Goal: Transaction & Acquisition: Purchase product/service

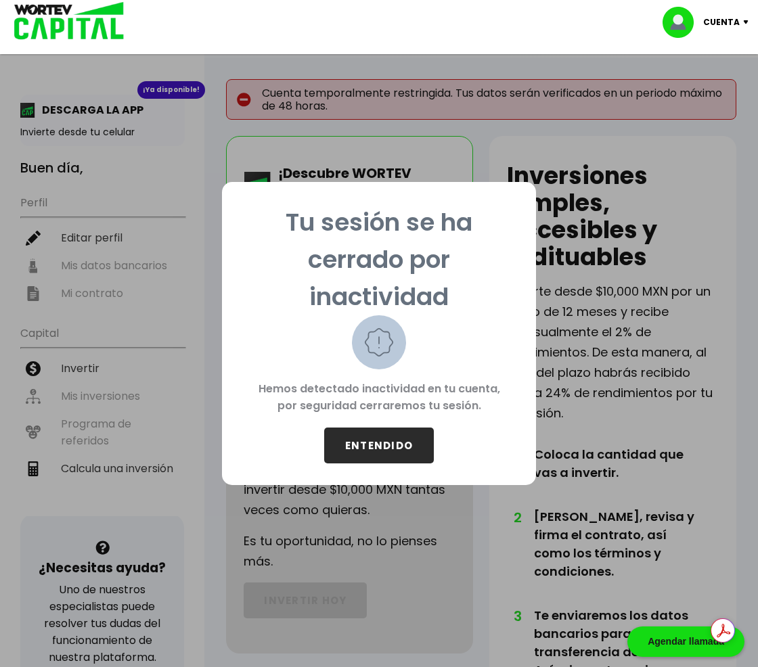
click at [85, 470] on div "Tu sesión se ha cerrado por inactividad Hemos detectado inactividad en tu cuent…" at bounding box center [379, 333] width 758 height 667
click at [84, 320] on div "Tu sesión se ha cerrado por inactividad Hemos detectado inactividad en tu cuent…" at bounding box center [379, 333] width 758 height 667
click at [385, 455] on button "ENTENDIDO" at bounding box center [379, 446] width 110 height 36
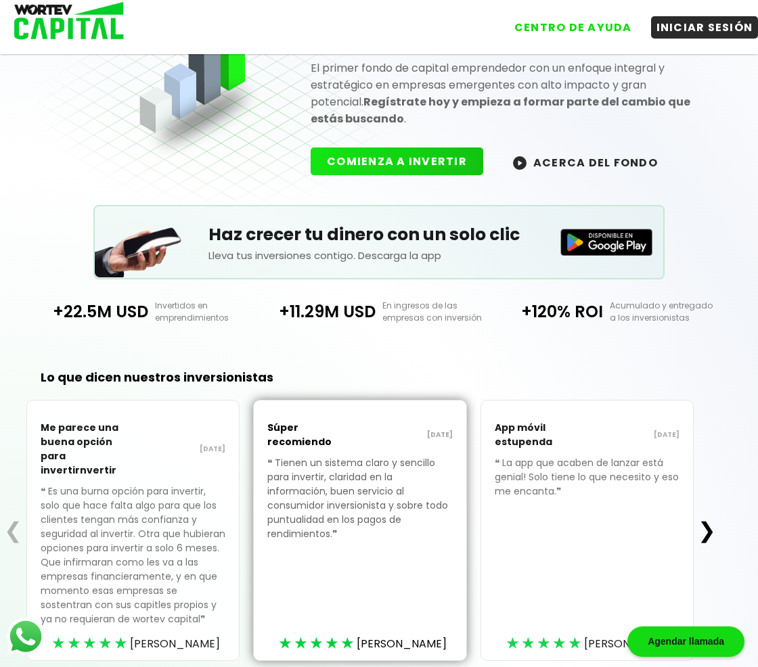
scroll to position [135, 0]
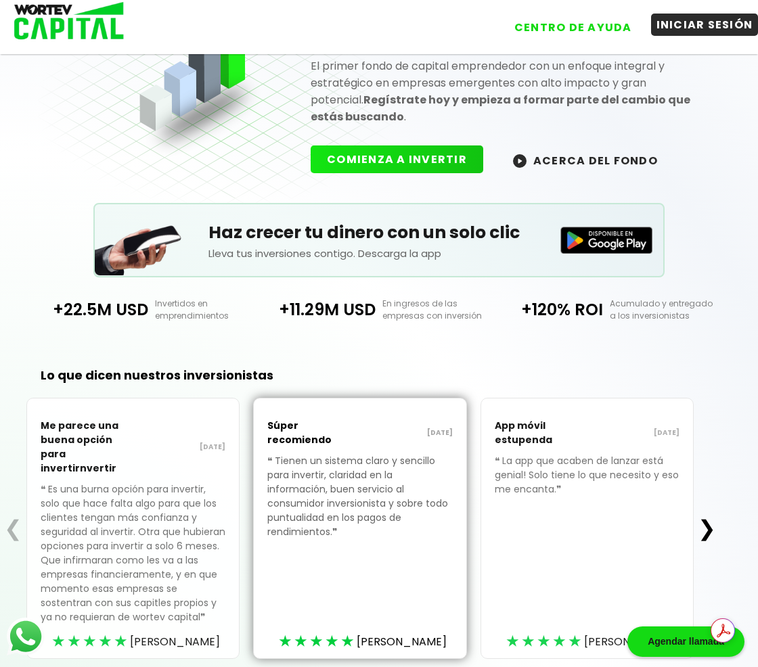
click at [692, 18] on button "INICIAR SESIÓN" at bounding box center [705, 25] width 108 height 22
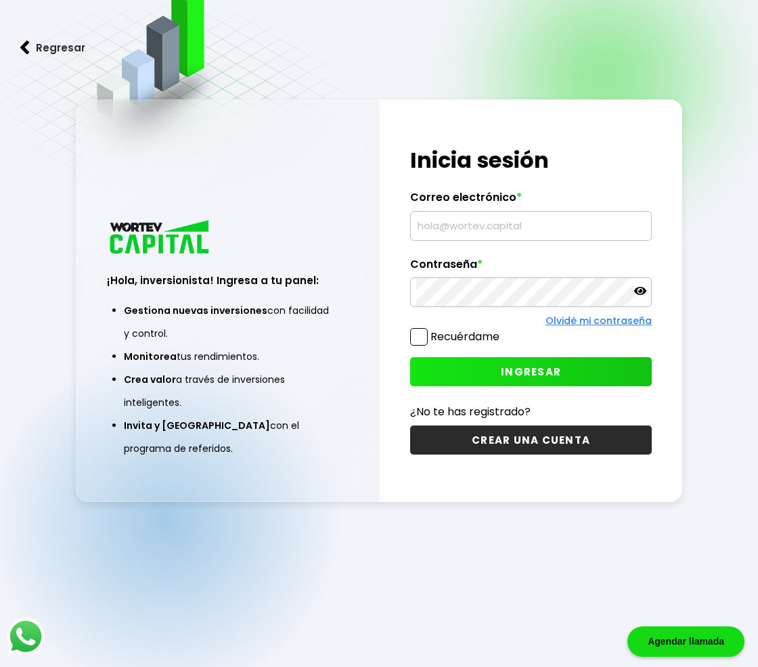
scroll to position [68, 0]
click at [510, 230] on input "text" at bounding box center [531, 226] width 230 height 28
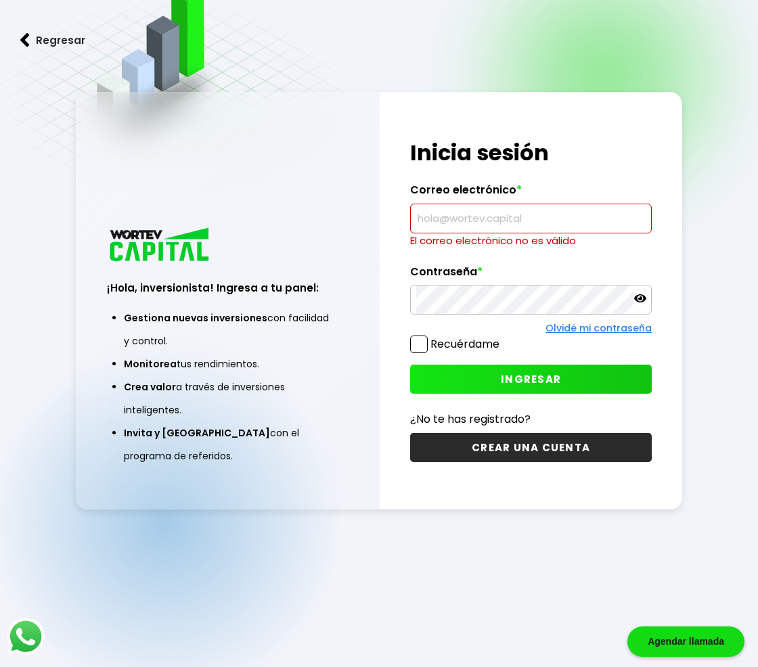
type input "[PERSON_NAME][EMAIL_ADDRESS][PERSON_NAME][DOMAIN_NAME]"
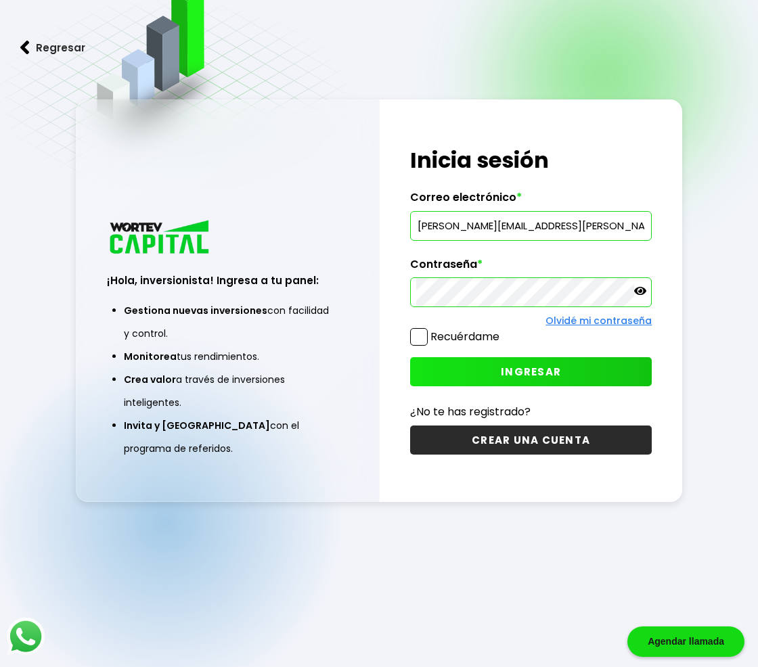
click at [477, 343] on label "Recuérdame" at bounding box center [465, 337] width 69 height 16
click at [502, 330] on input "Recuérdame" at bounding box center [502, 330] width 0 height 0
click at [476, 366] on button "INGRESAR" at bounding box center [531, 371] width 242 height 29
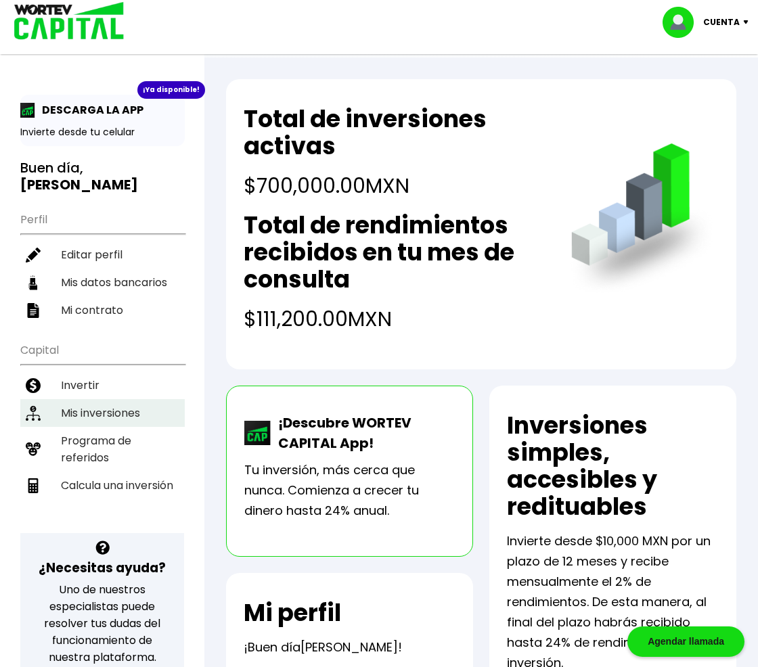
click at [110, 399] on li "Mis inversiones" at bounding box center [102, 413] width 164 height 28
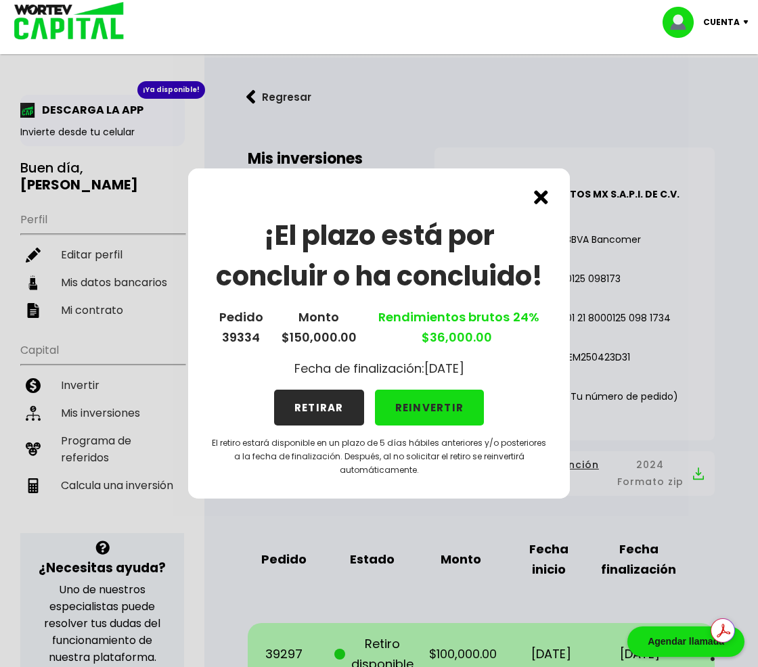
click at [537, 202] on img at bounding box center [541, 197] width 14 height 14
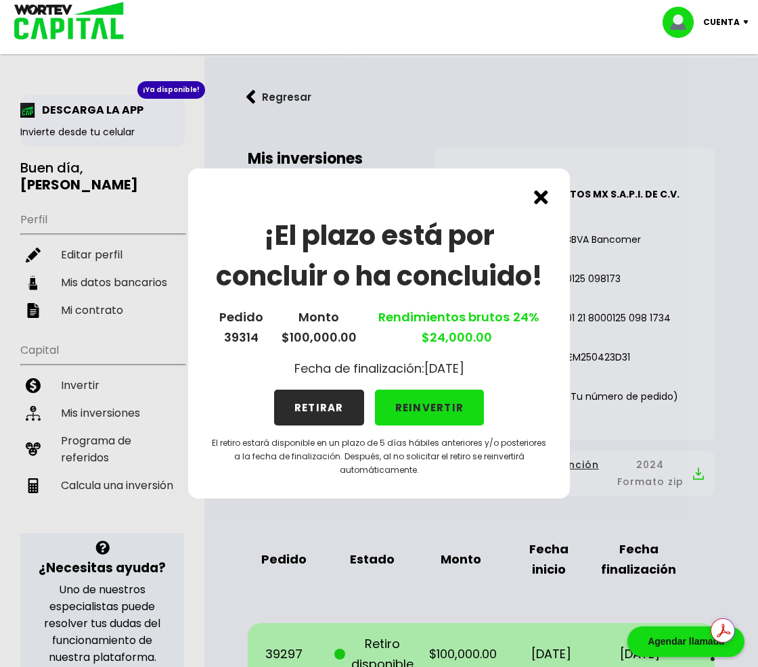
click at [538, 198] on img at bounding box center [541, 197] width 14 height 14
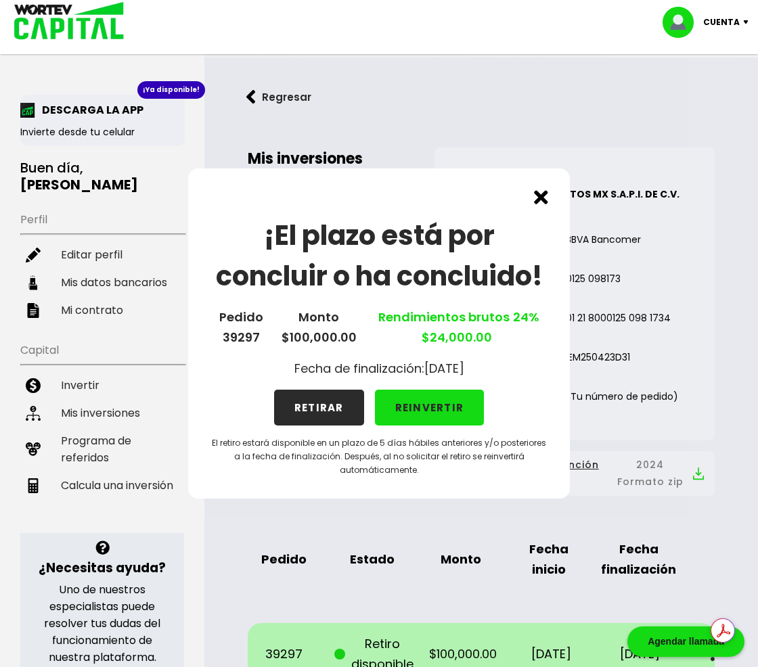
click at [538, 198] on img at bounding box center [541, 197] width 14 height 14
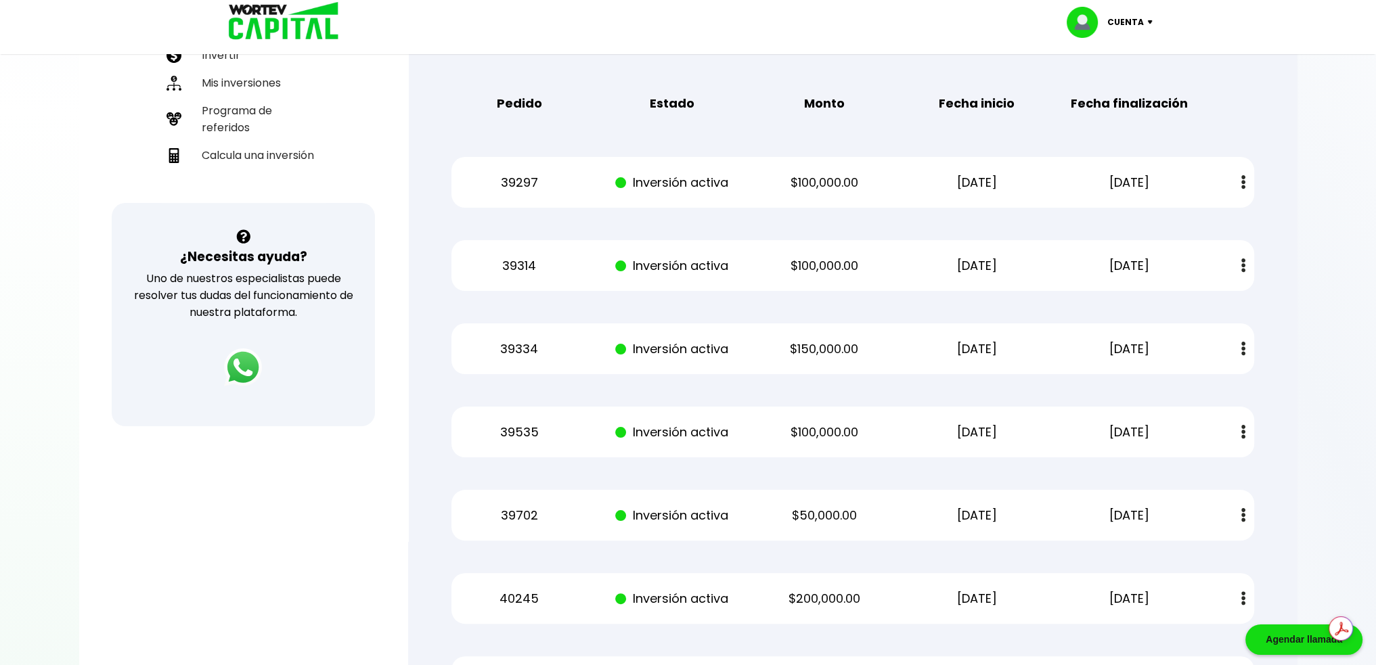
scroll to position [338, 0]
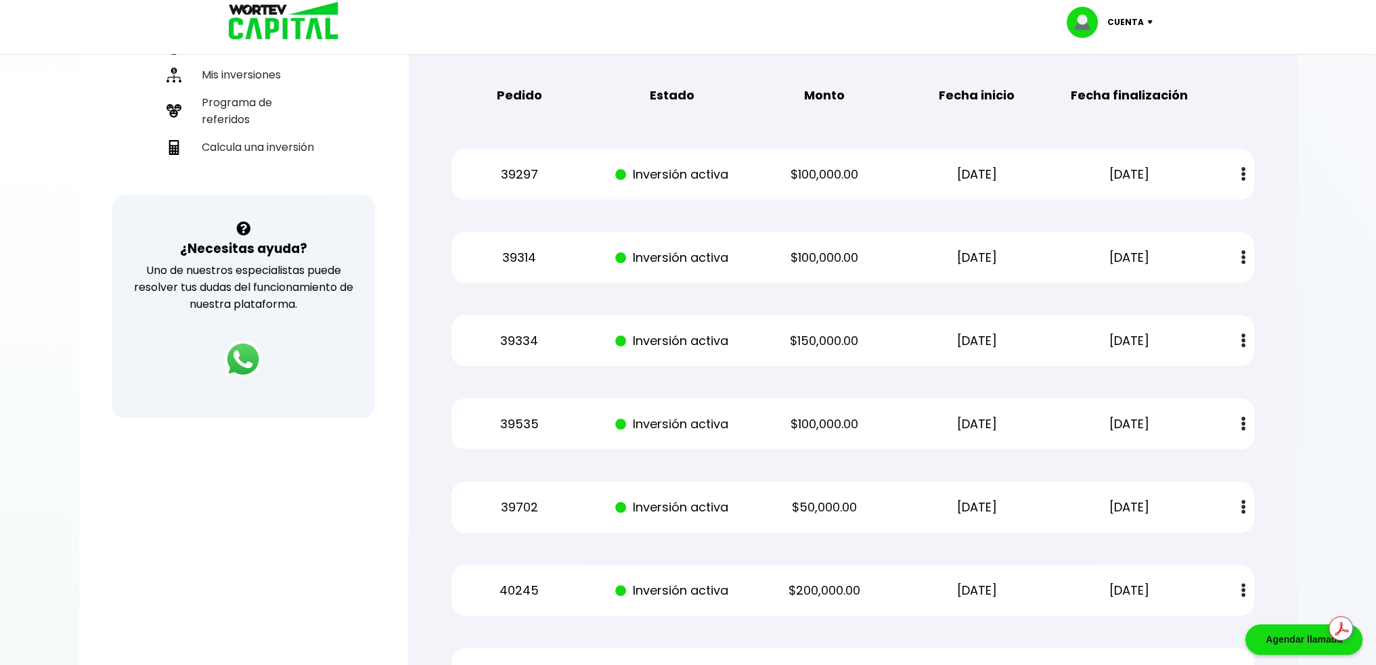
click at [757, 175] on button at bounding box center [1243, 174] width 19 height 29
click at [757, 252] on button at bounding box center [1243, 257] width 19 height 29
click at [757, 319] on div "Mis inversiones Como inversionista activo de WORTEV CAPITAL, apoyas el crecimie…" at bounding box center [853, 378] width 846 height 1183
click at [757, 349] on button at bounding box center [1243, 340] width 19 height 29
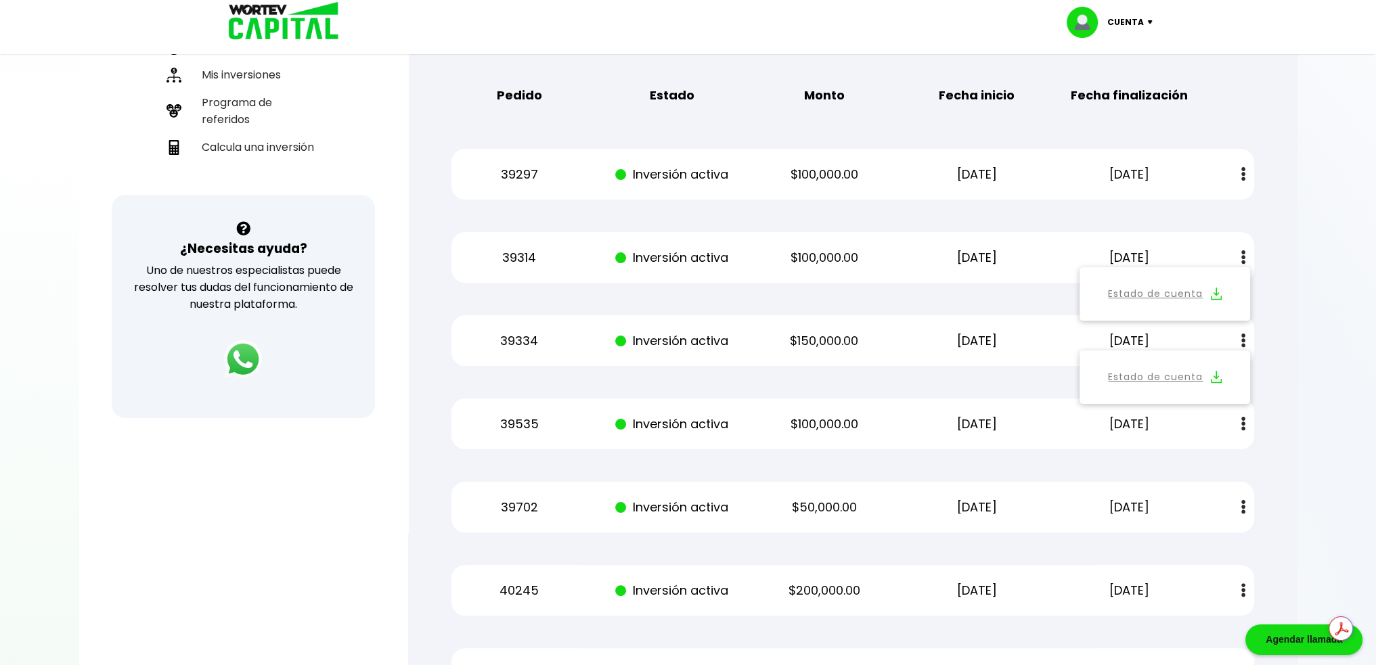
click at [757, 351] on div "39334 Inversión activa $150,000.00 [DATE] [DATE] Estado de cuenta" at bounding box center [853, 340] width 803 height 51
click at [757, 447] on div "39535 Inversión activa $100,000.00 [DATE] [DATE] Estado de cuenta" at bounding box center [853, 424] width 803 height 51
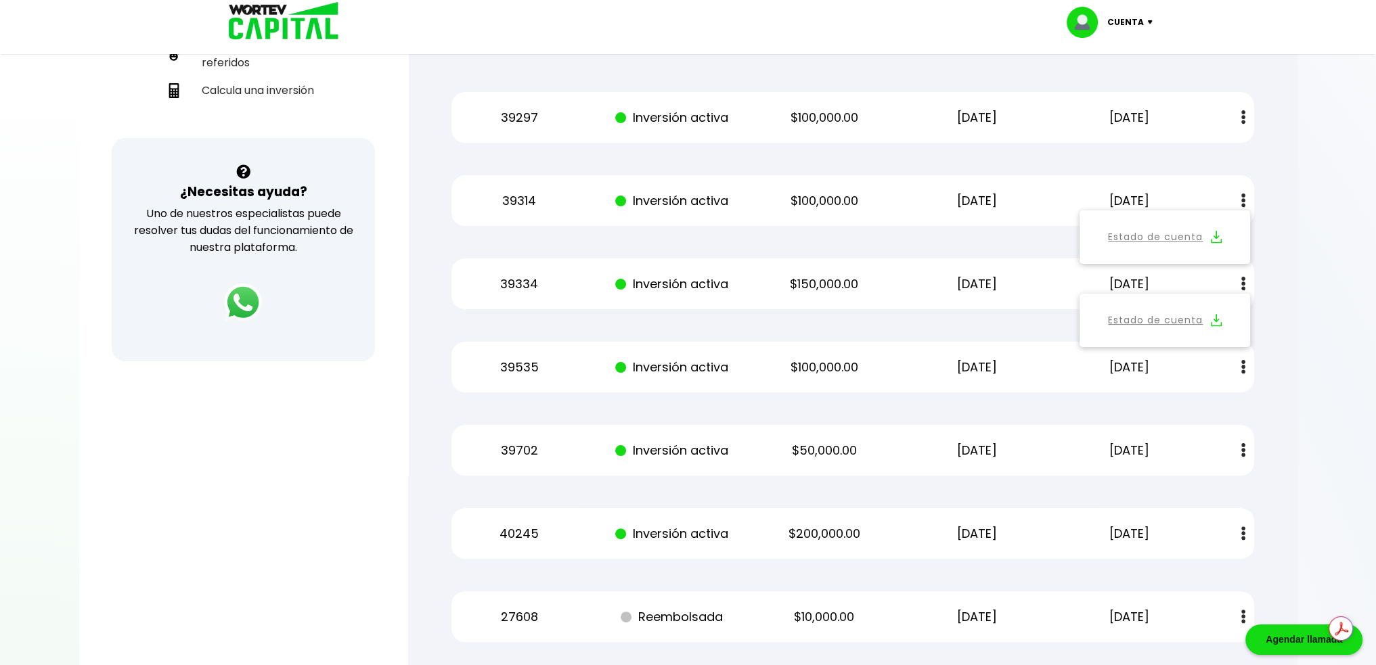
scroll to position [135, 0]
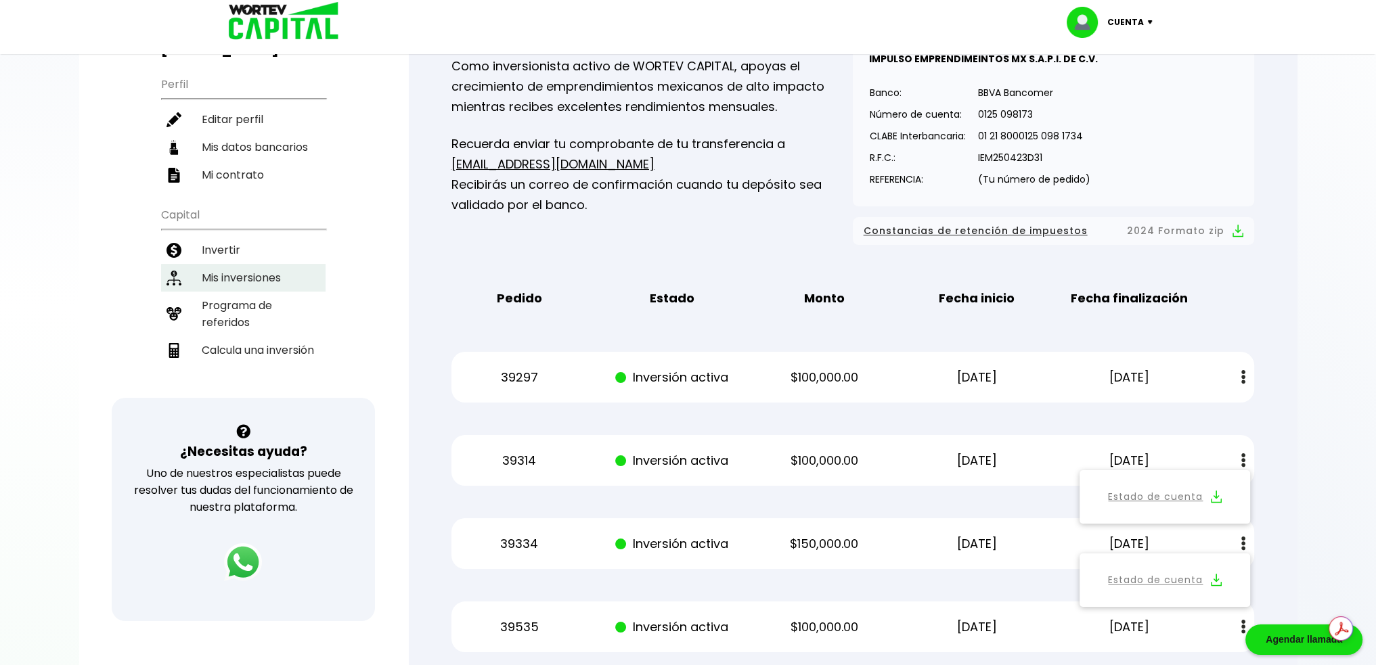
click at [239, 264] on li "Mis inversiones" at bounding box center [243, 278] width 164 height 28
click at [246, 236] on li "Invertir" at bounding box center [243, 250] width 164 height 28
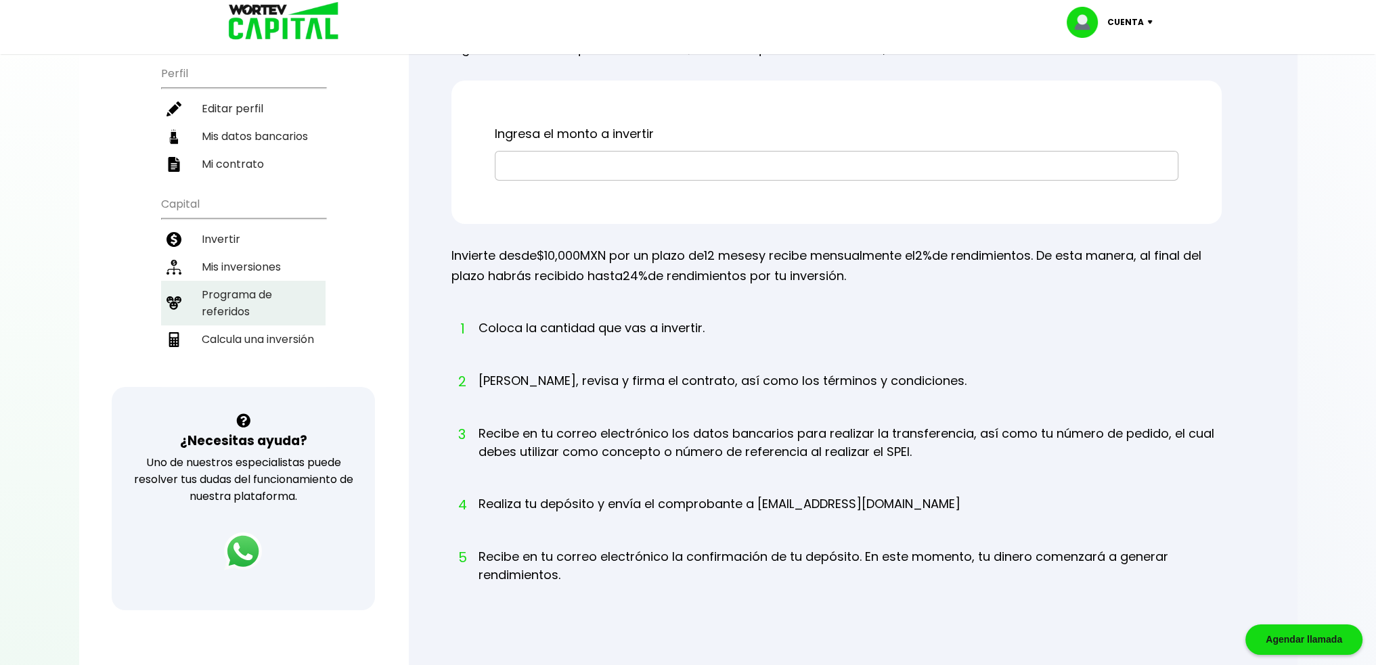
scroll to position [135, 0]
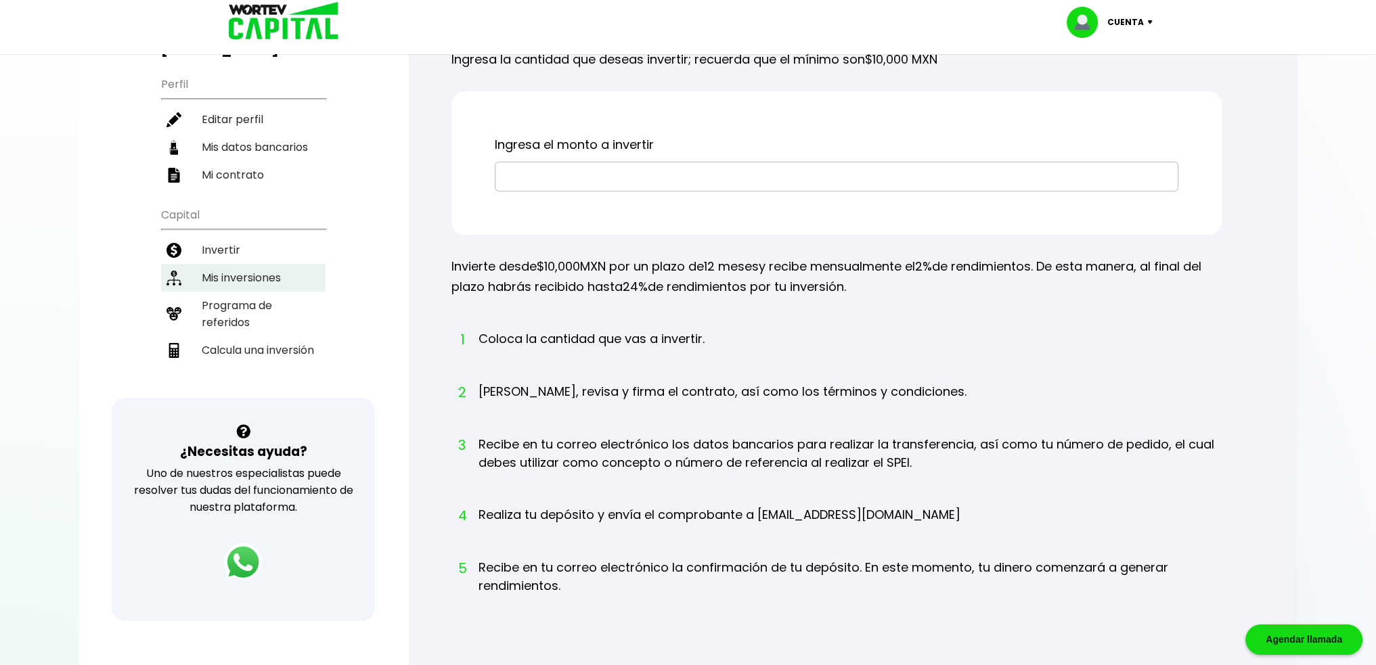
click at [264, 264] on li "Mis inversiones" at bounding box center [243, 278] width 164 height 28
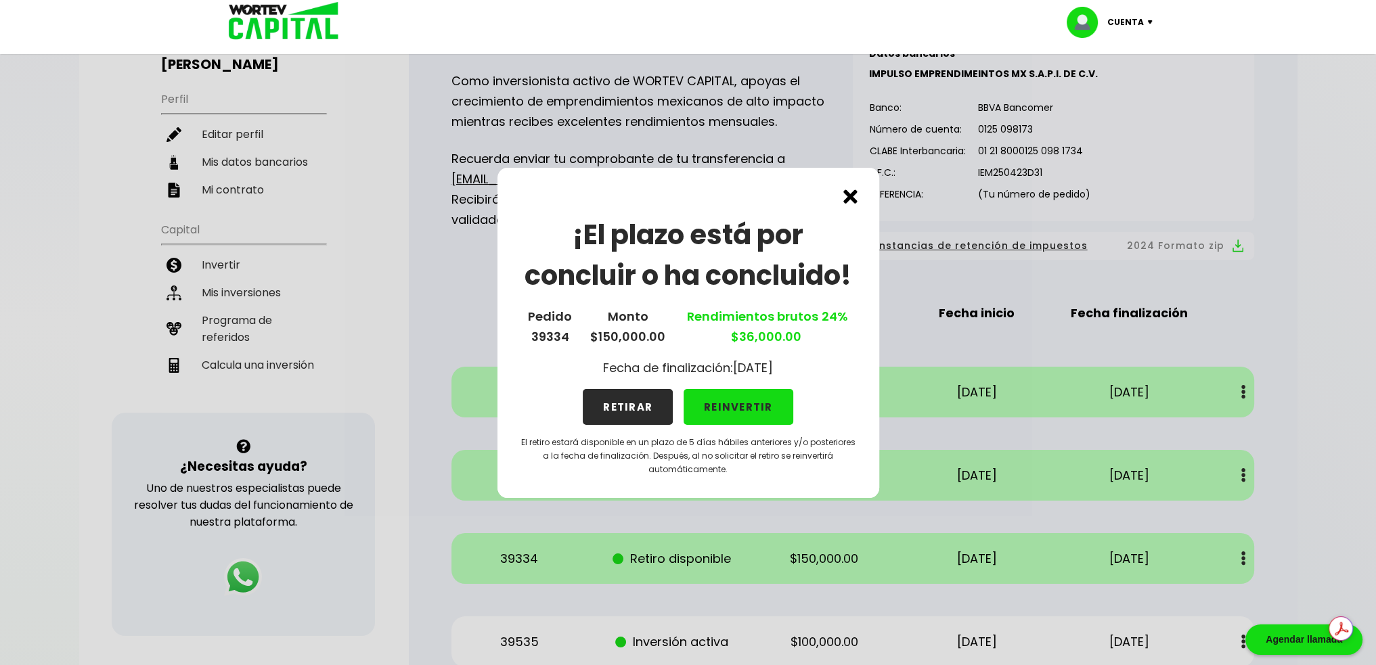
scroll to position [203, 0]
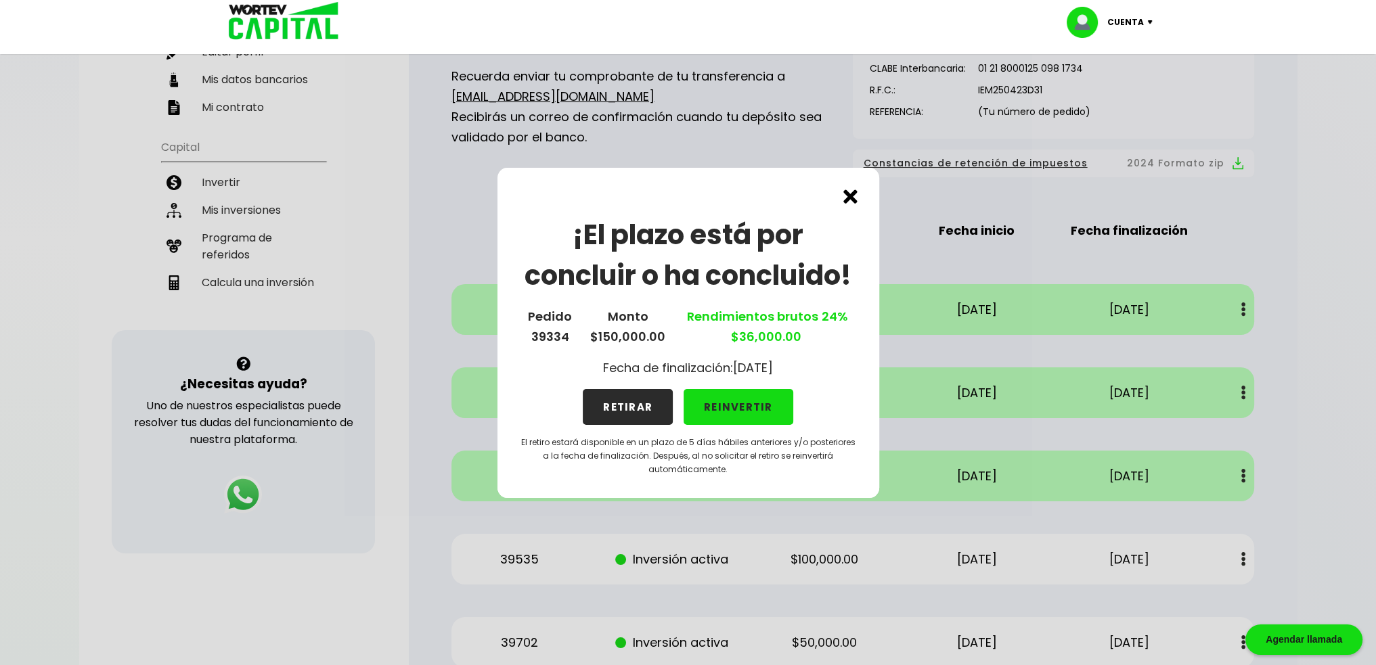
drag, startPoint x: 812, startPoint y: 195, endPoint x: 821, endPoint y: 195, distance: 8.8
click at [757, 195] on div "¡El plazo está por concluir o ha concluido! Pedido 39334 Monto $150,000.00 Rend…" at bounding box center [689, 333] width 382 height 330
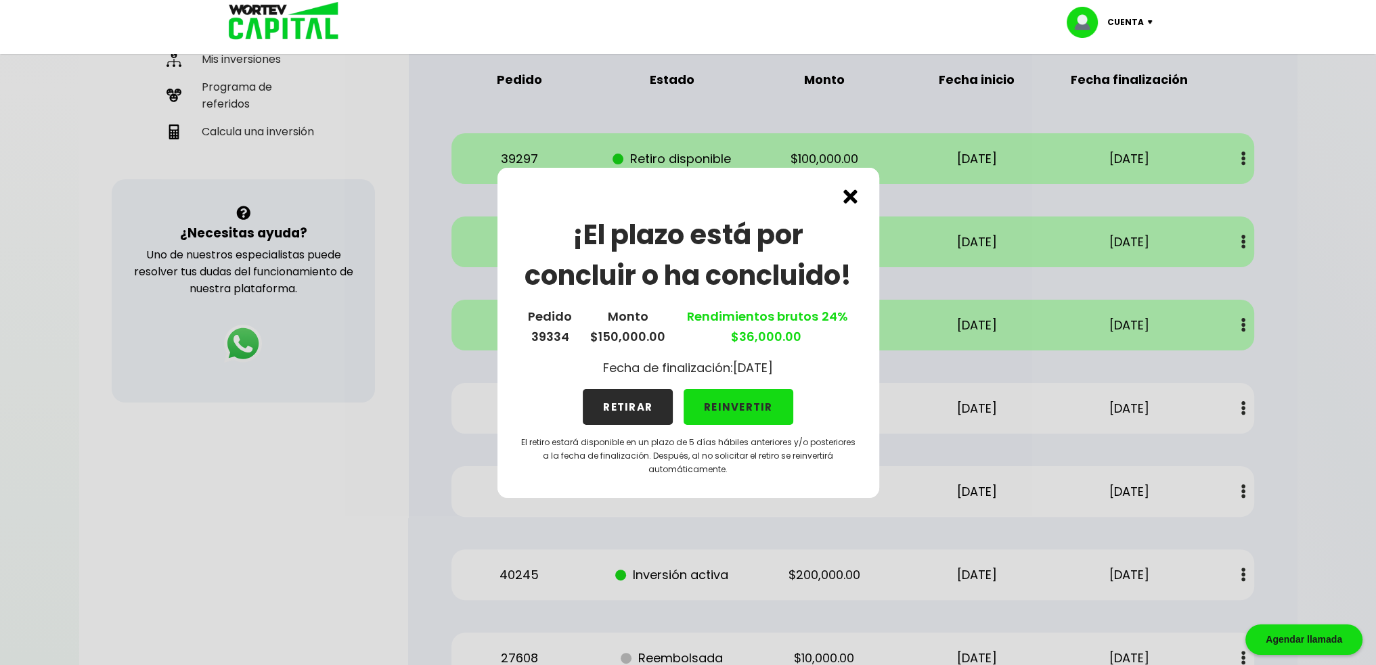
scroll to position [363, 0]
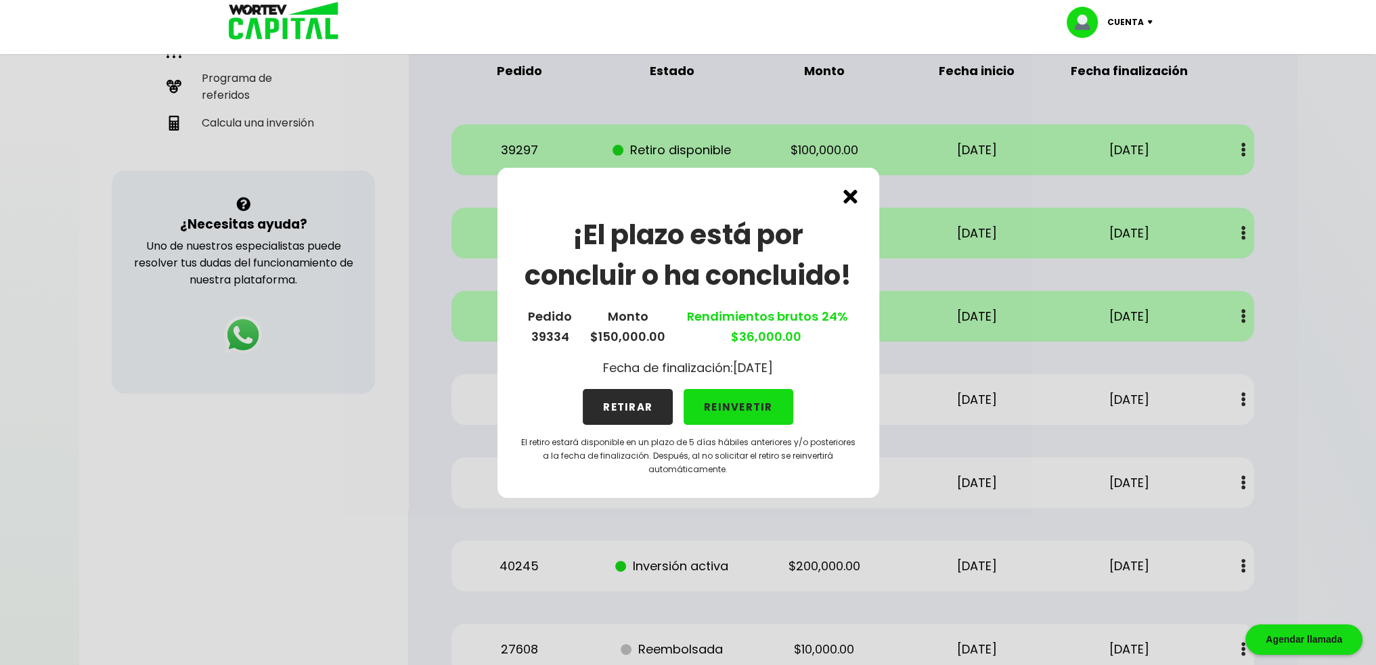
click at [620, 400] on button "RETIRAR" at bounding box center [628, 407] width 90 height 36
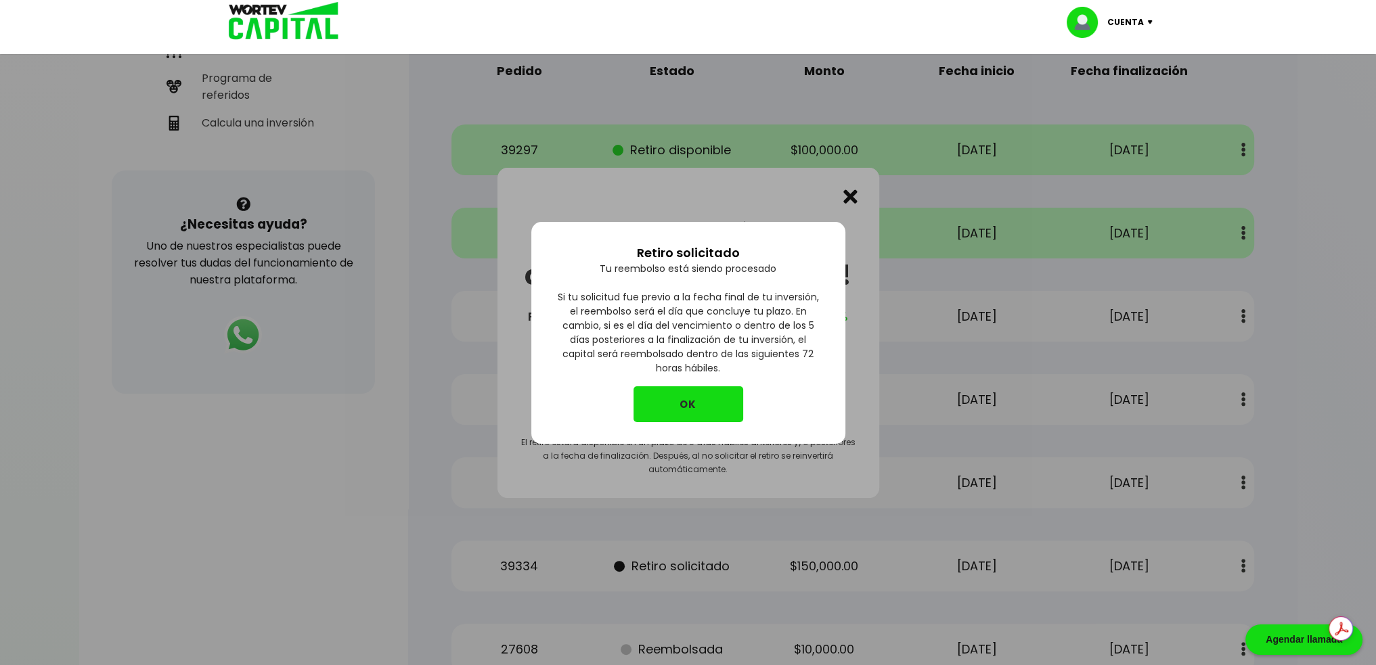
click at [676, 400] on button "OK" at bounding box center [689, 405] width 110 height 36
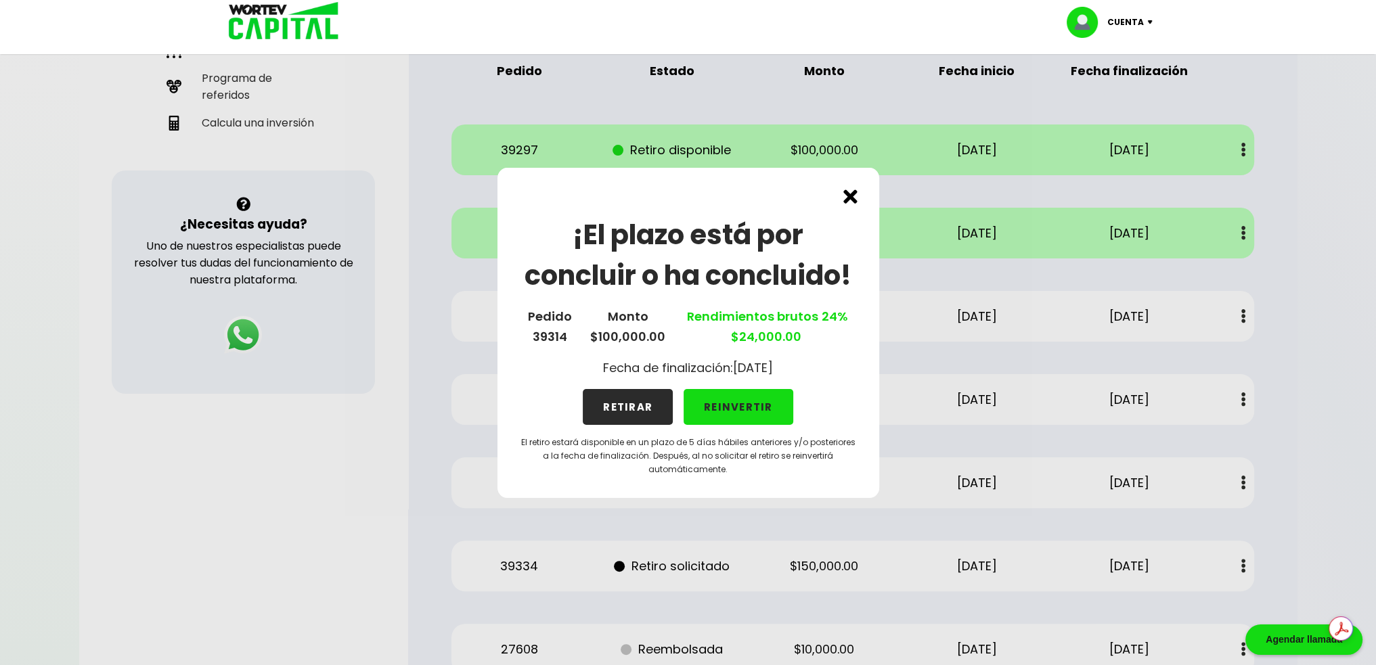
click at [757, 406] on button "REINVERTIR" at bounding box center [739, 407] width 110 height 36
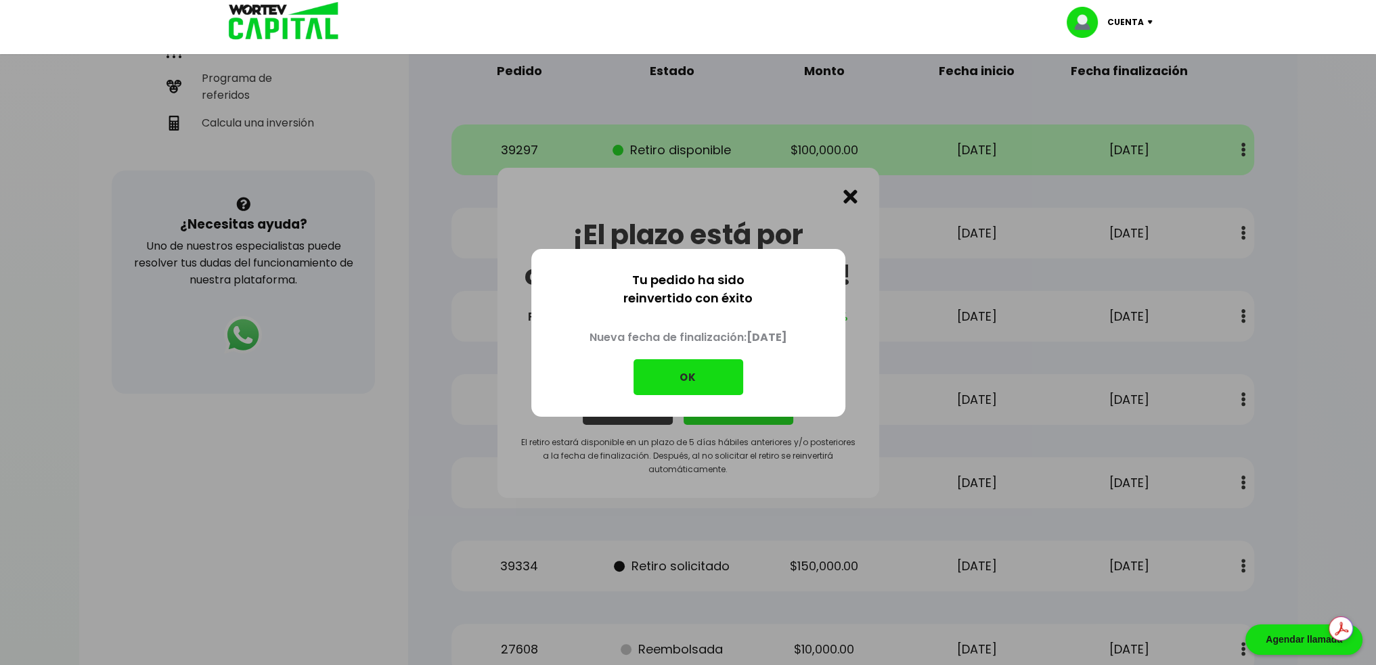
click at [718, 391] on button "OK" at bounding box center [689, 377] width 110 height 36
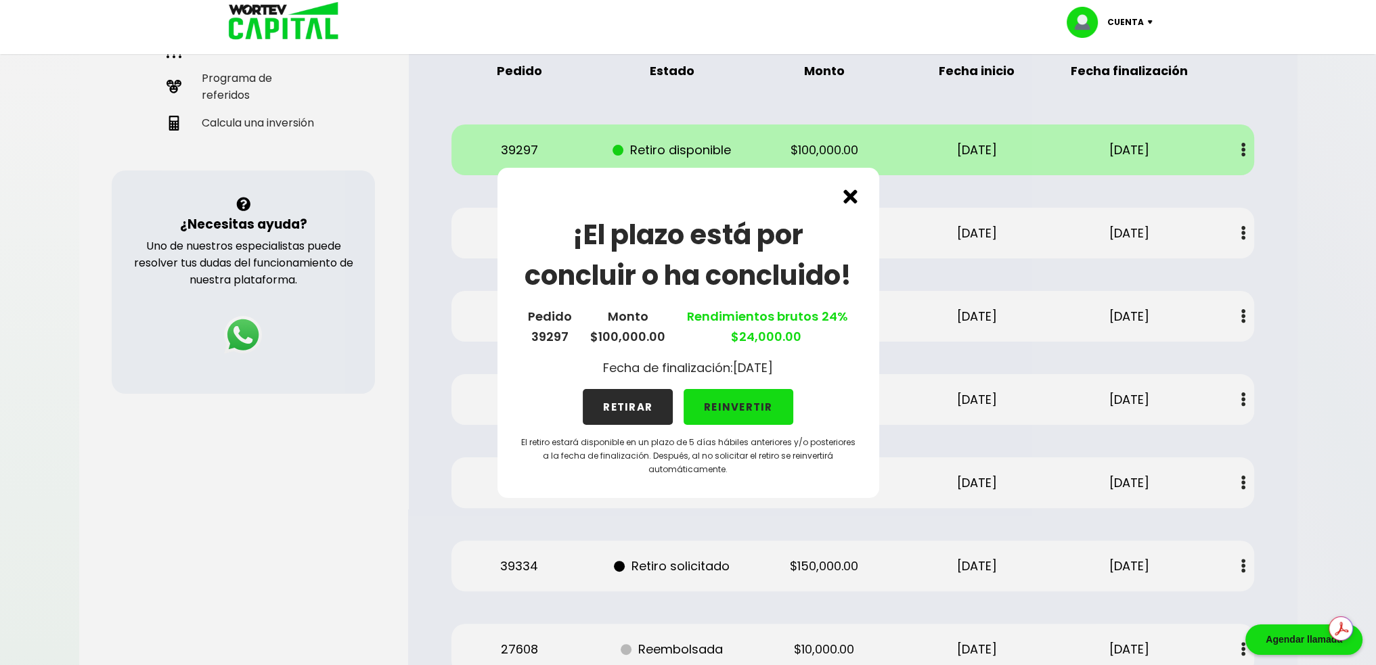
click at [745, 408] on button "REINVERTIR" at bounding box center [739, 407] width 110 height 36
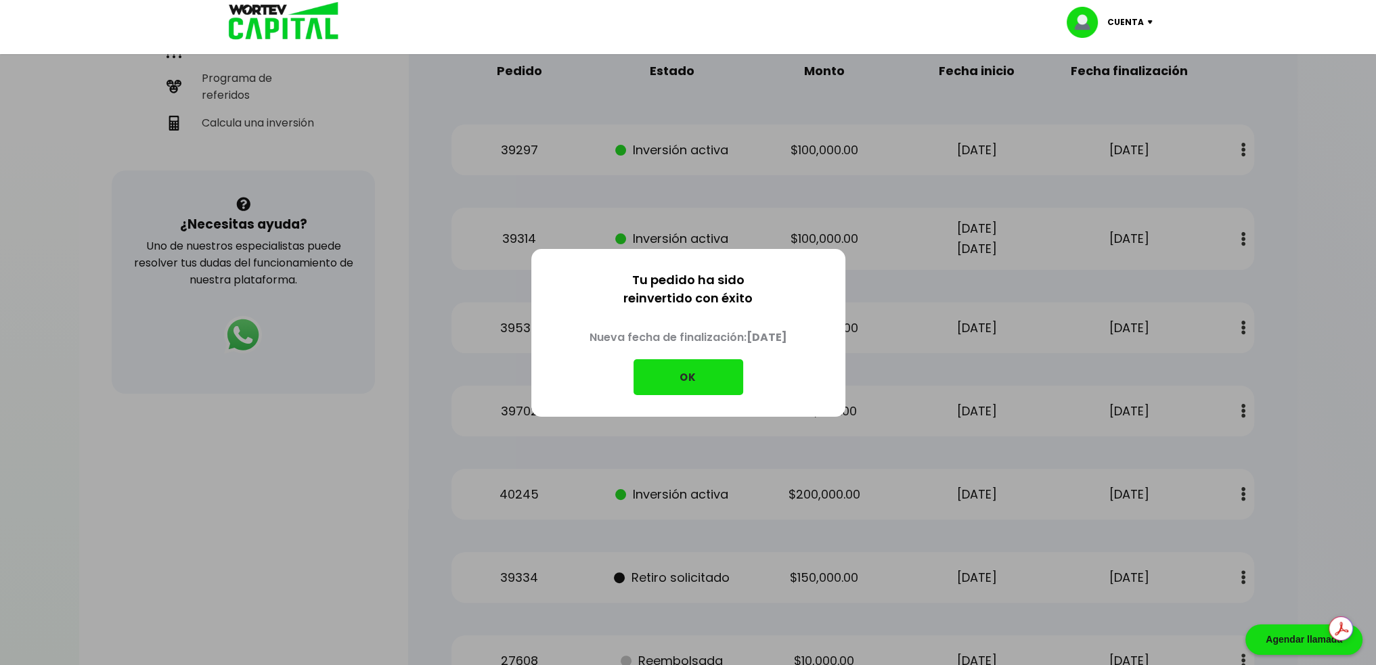
click at [703, 381] on button "OK" at bounding box center [689, 377] width 110 height 36
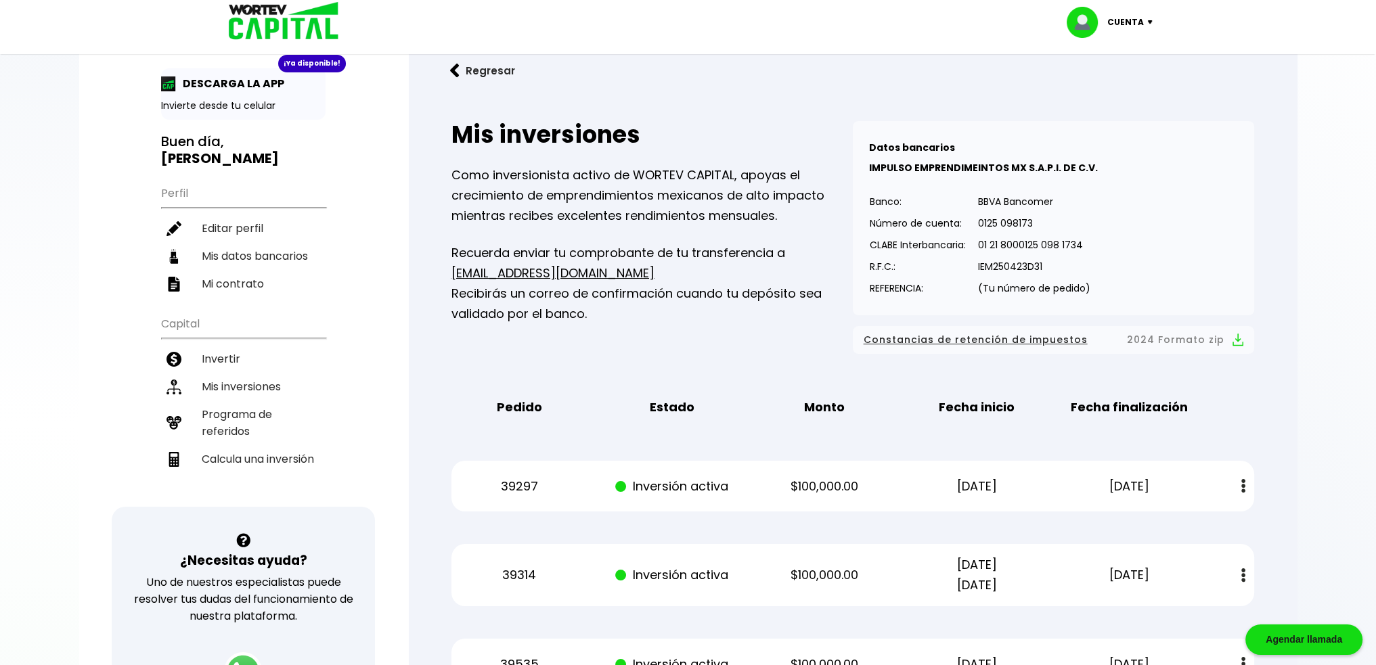
scroll to position [0, 0]
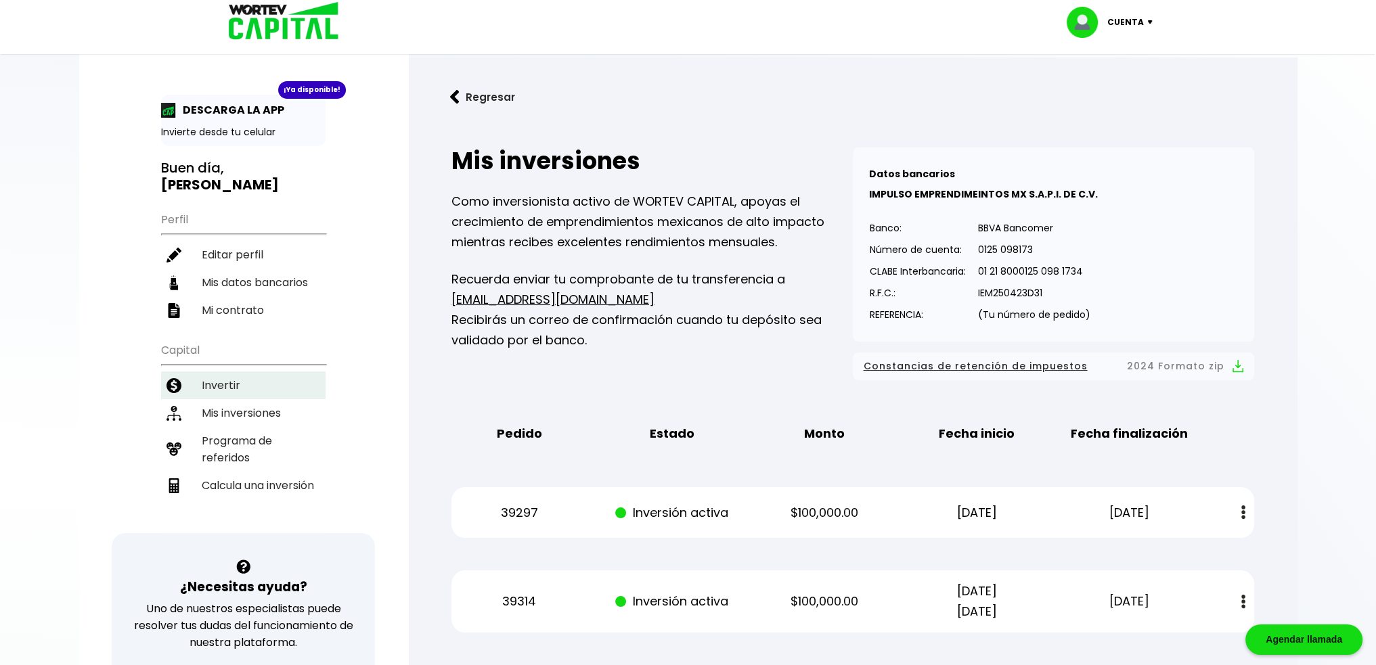
click at [248, 372] on li "Invertir" at bounding box center [243, 386] width 164 height 28
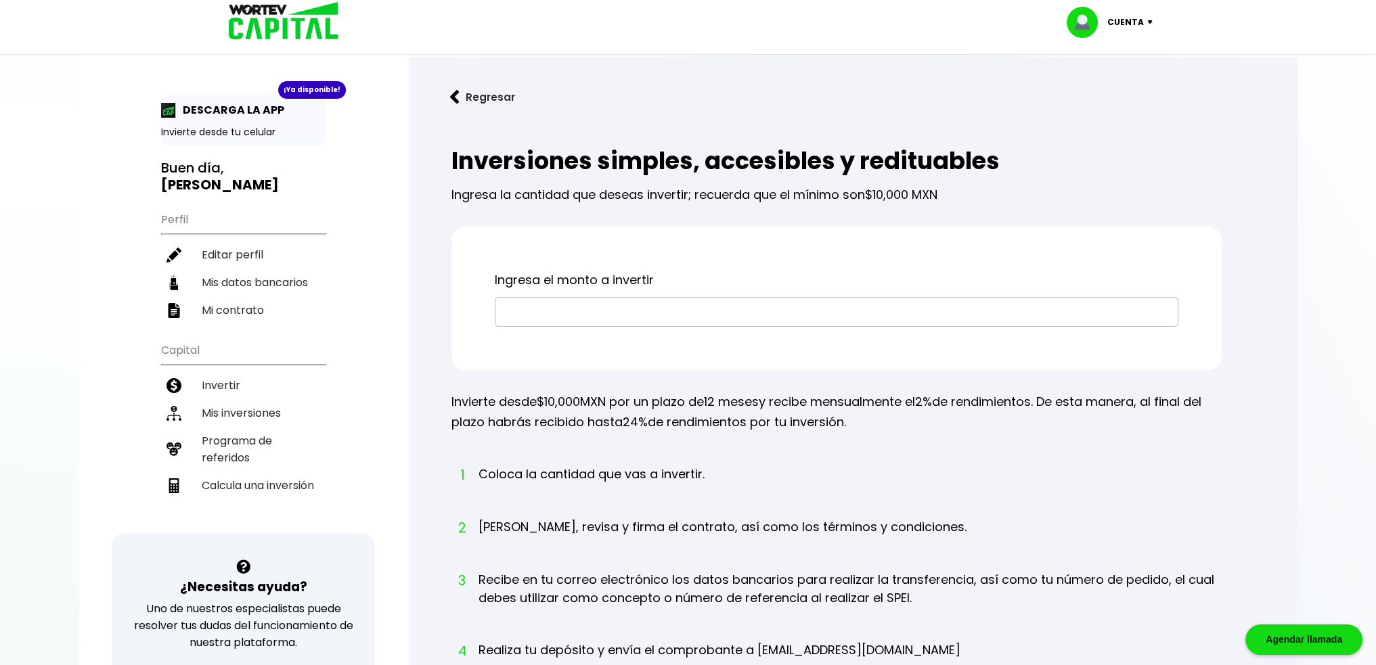
click at [571, 313] on input "text" at bounding box center [837, 312] width 672 height 28
type input "$200,000"
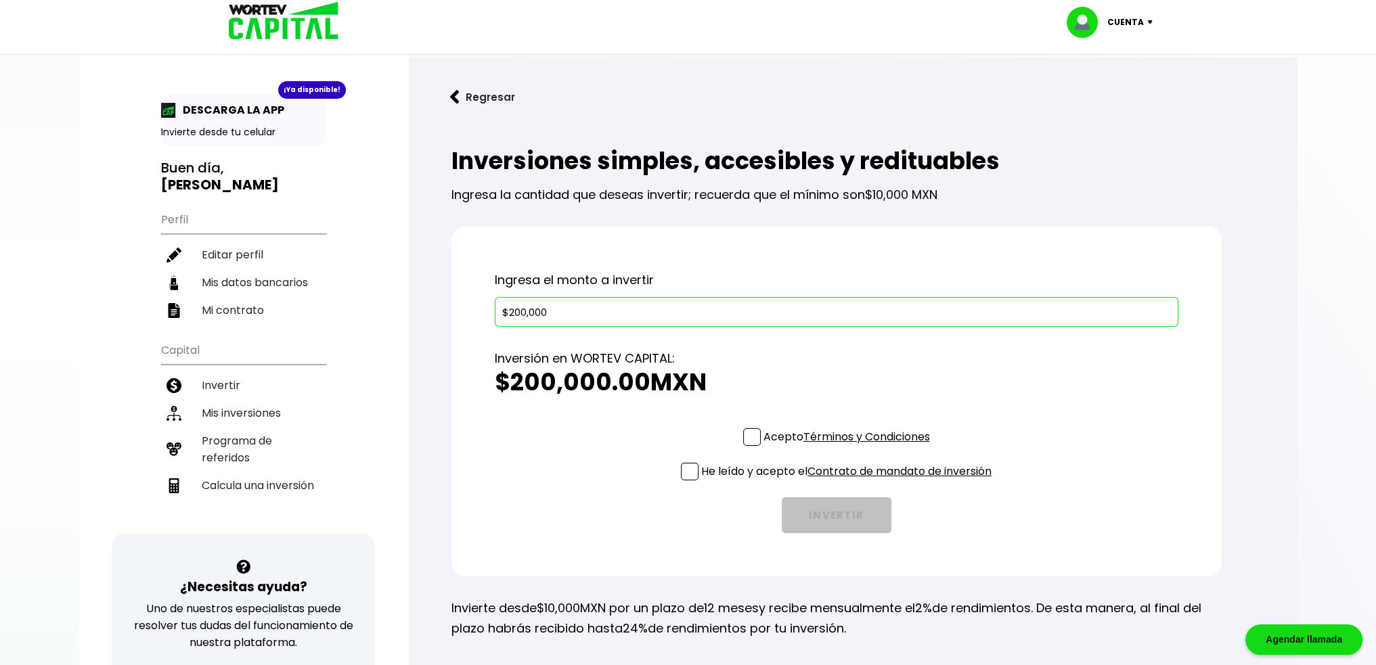
drag, startPoint x: 745, startPoint y: 437, endPoint x: 730, endPoint y: 449, distance: 18.7
click at [745, 438] on span at bounding box center [752, 437] width 18 height 18
click at [757, 447] on input "Acepto Términos y Condiciones" at bounding box center [850, 447] width 0 height 0
click at [686, 474] on span at bounding box center [690, 472] width 18 height 18
click at [757, 482] on input "He leído y acepto el Contrato de mandato de inversión" at bounding box center [850, 482] width 0 height 0
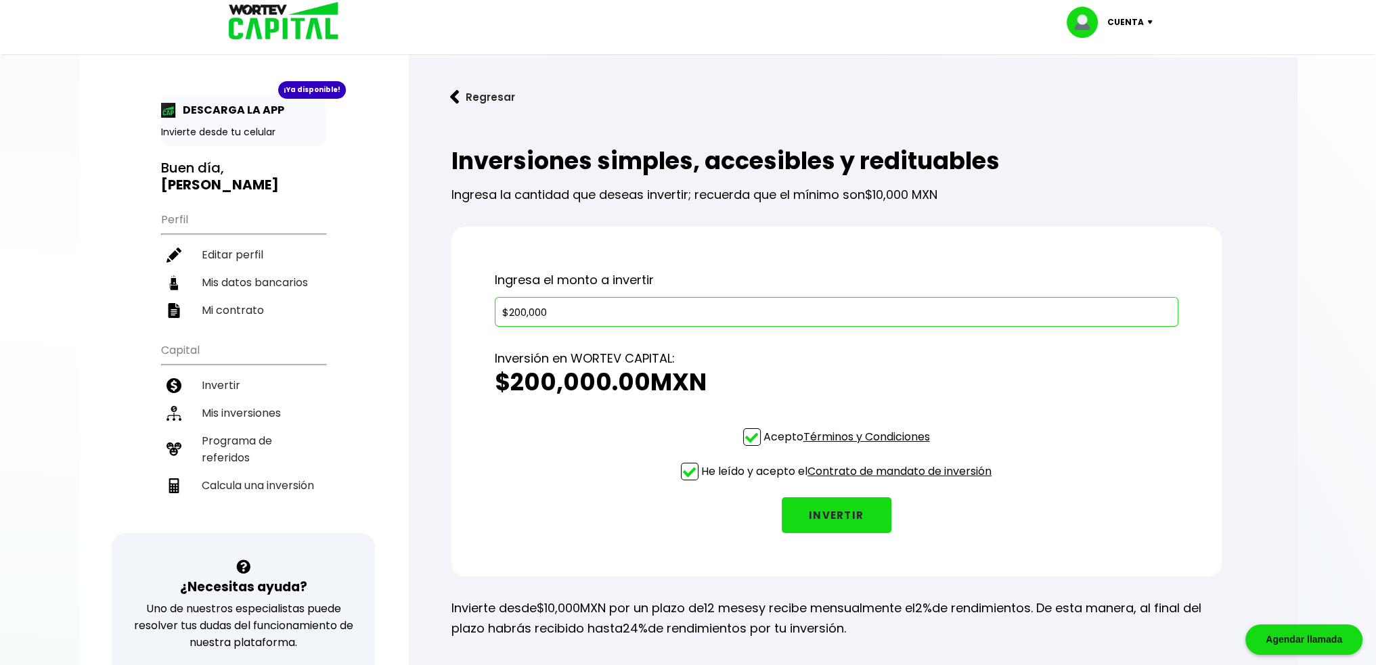
click at [757, 510] on button "INVERTIR" at bounding box center [837, 516] width 110 height 36
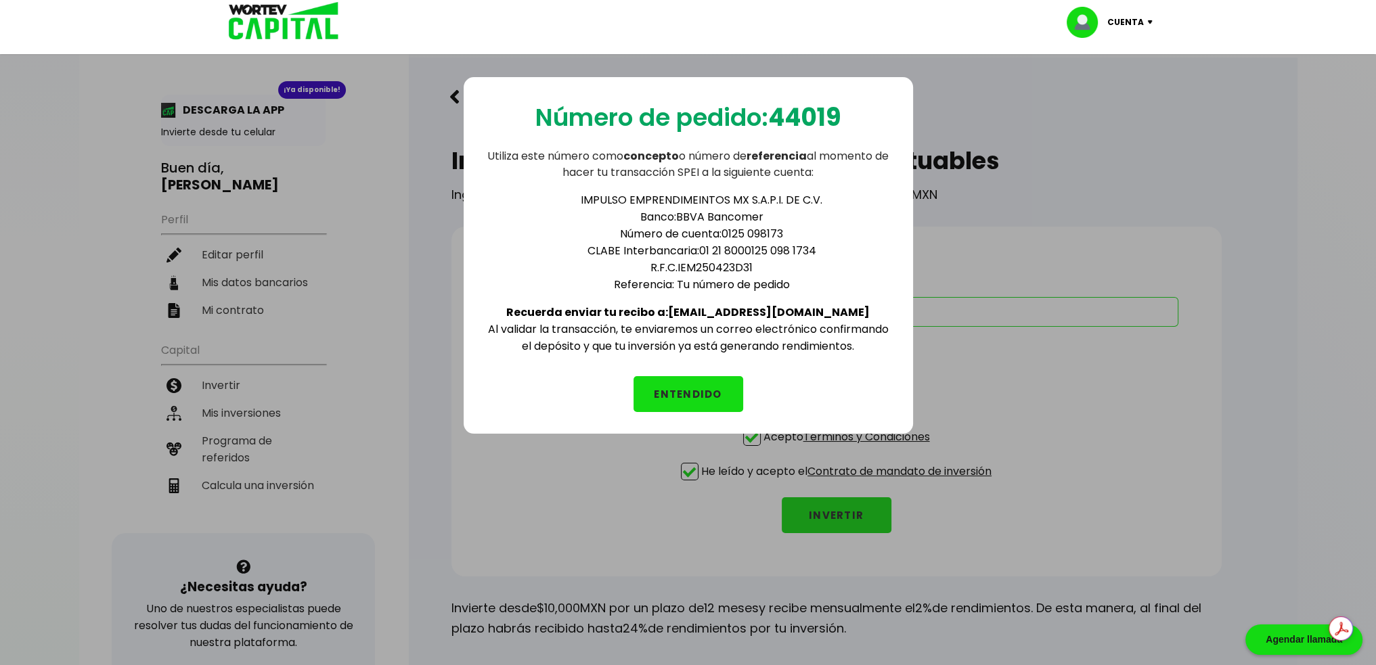
click at [669, 384] on button "ENTENDIDO" at bounding box center [689, 394] width 110 height 36
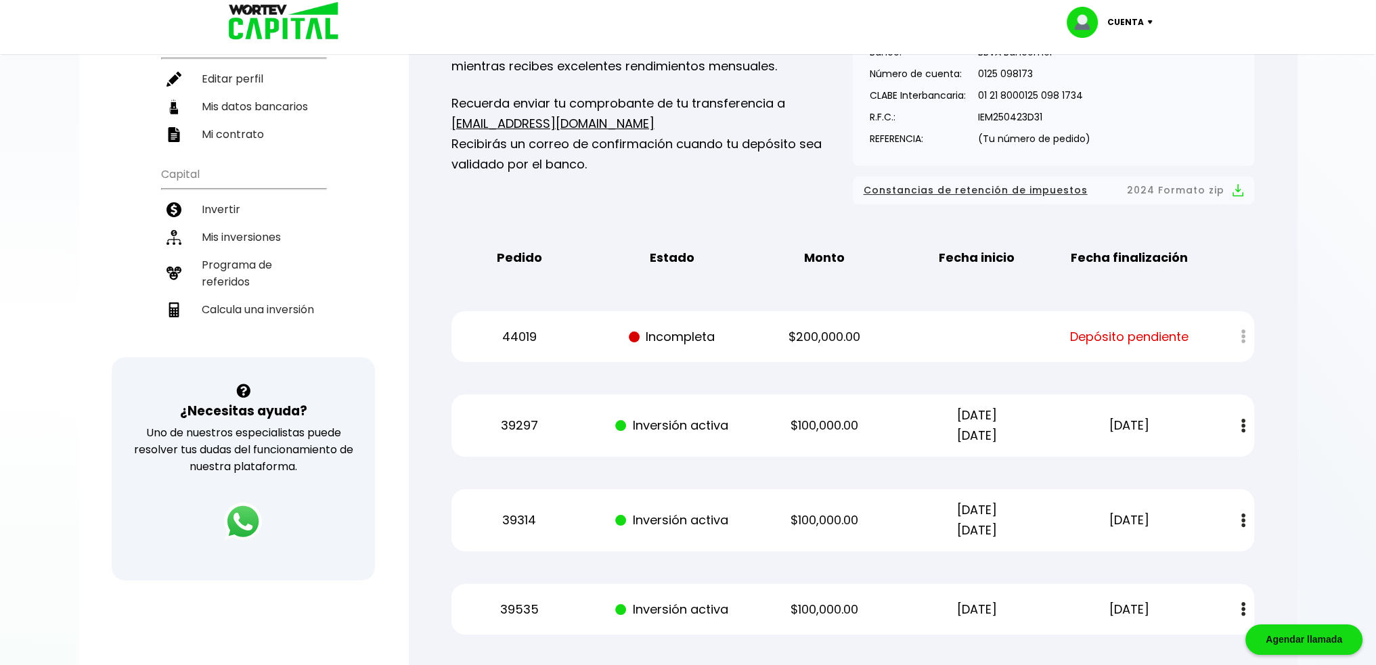
scroll to position [135, 0]
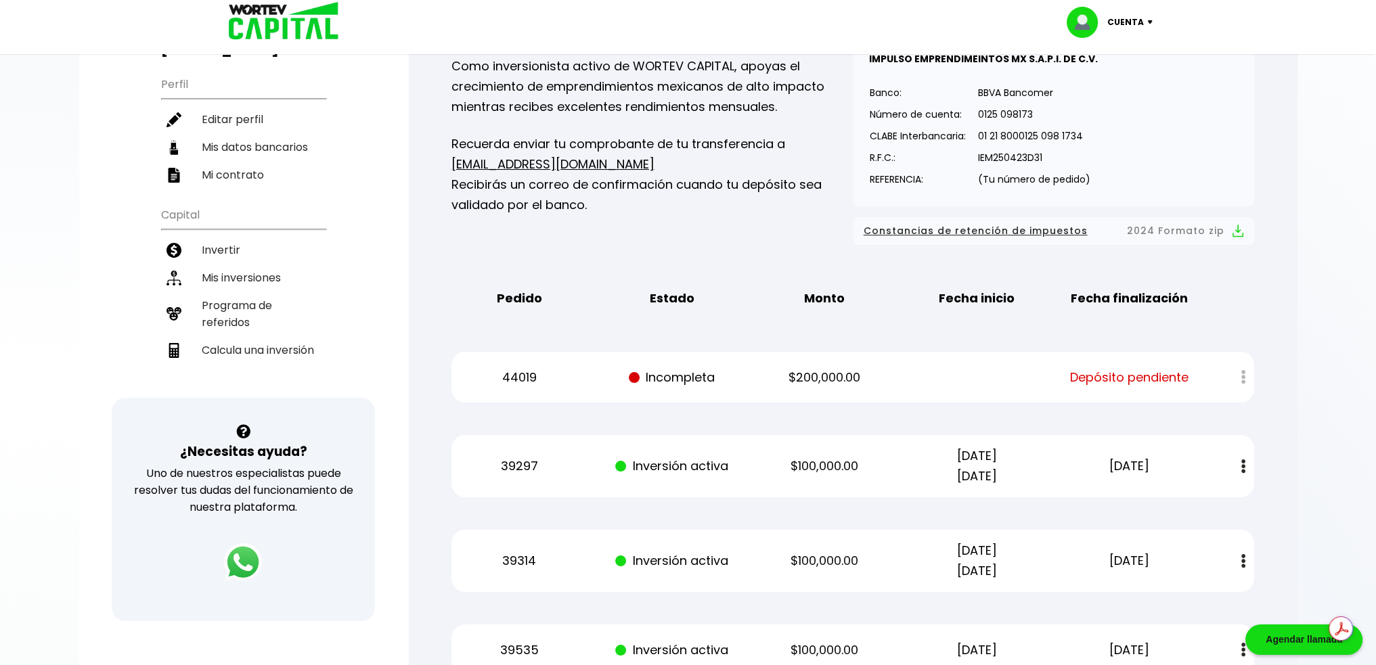
click at [757, 378] on div at bounding box center [1234, 377] width 40 height 29
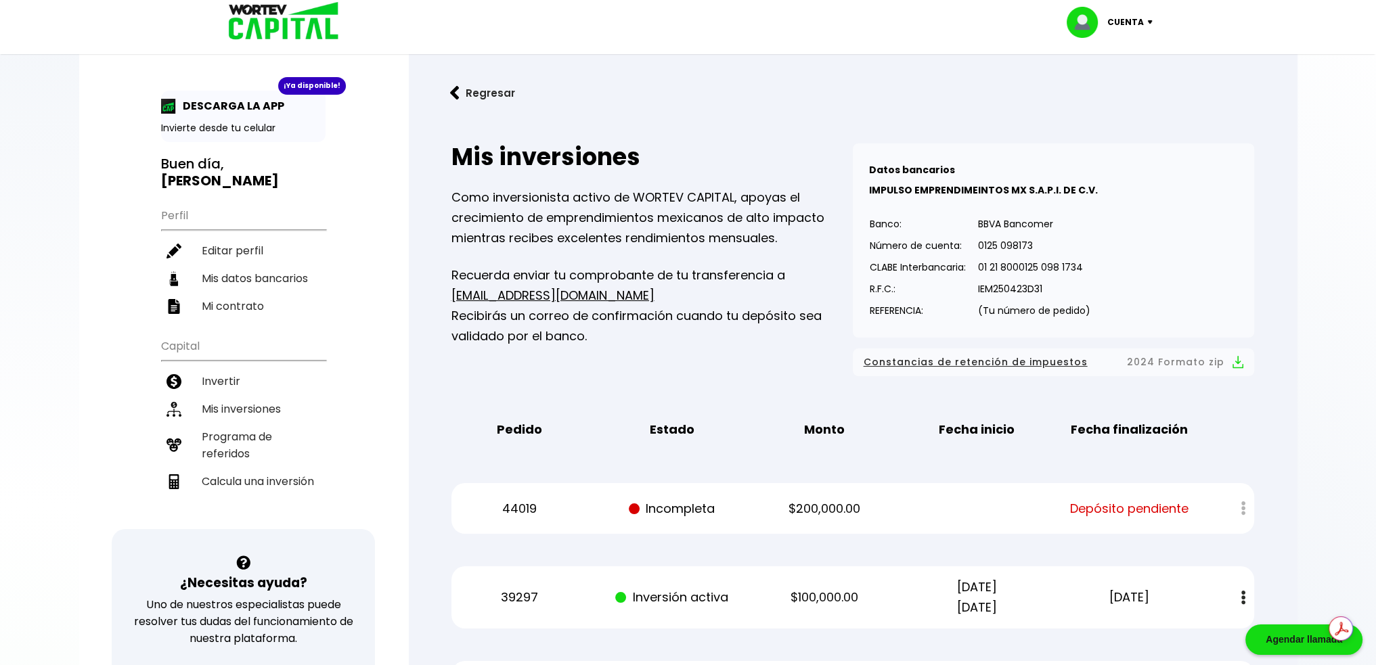
scroll to position [0, 0]
